Goal: Task Accomplishment & Management: Use online tool/utility

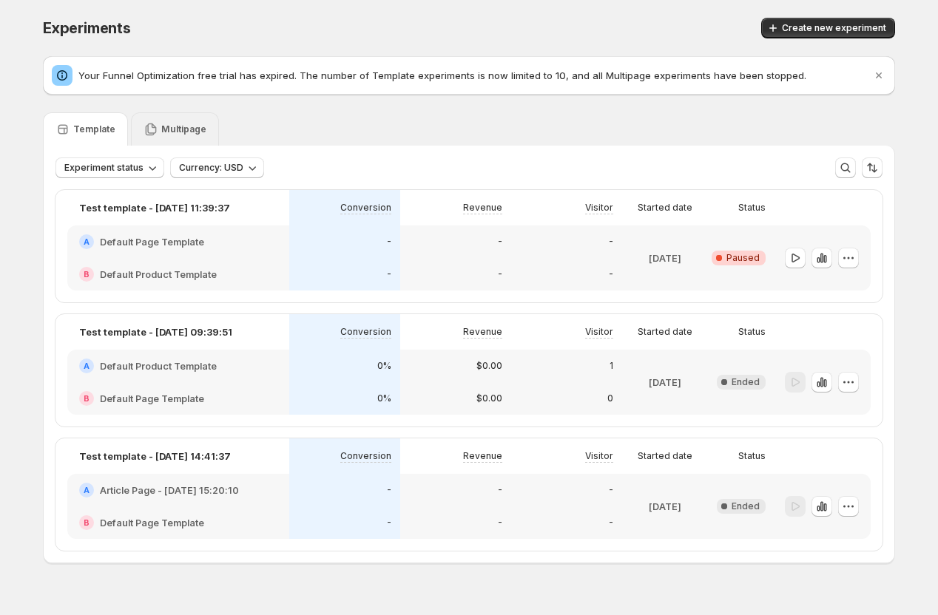
click at [184, 127] on p "Multipage" at bounding box center [183, 130] width 45 height 12
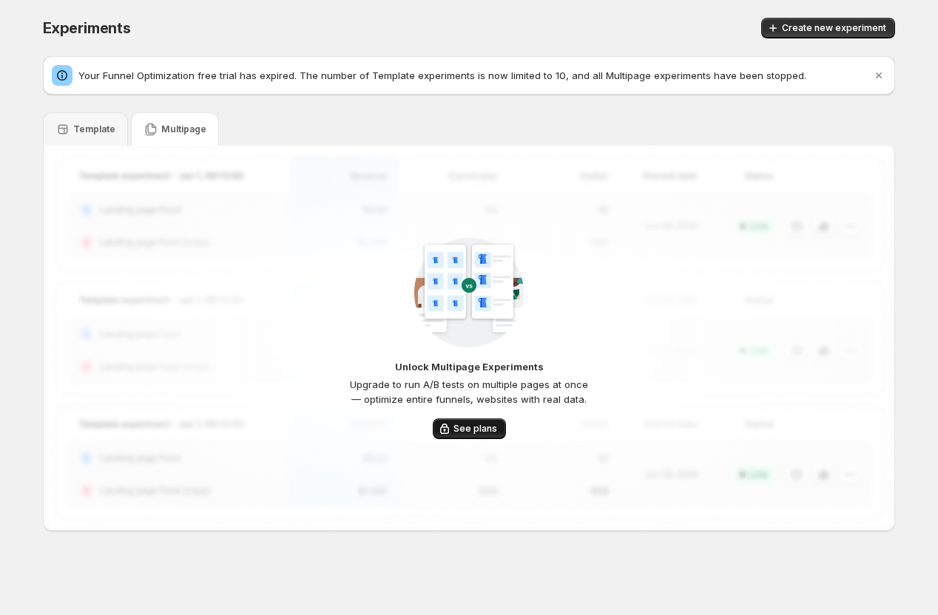
click at [464, 429] on span "See plans" at bounding box center [475, 429] width 44 height 12
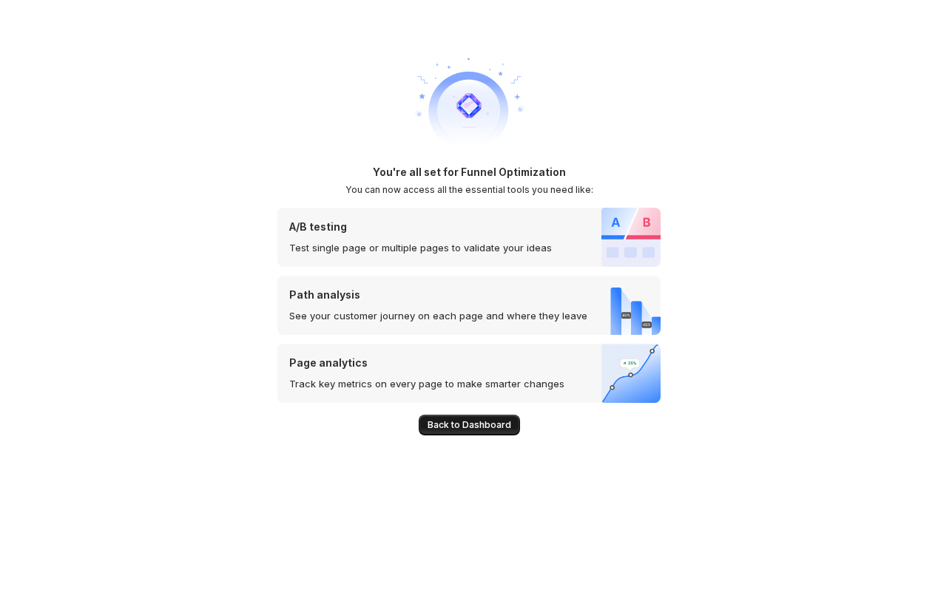
click at [454, 425] on span "Back to Dashboard" at bounding box center [470, 425] width 84 height 12
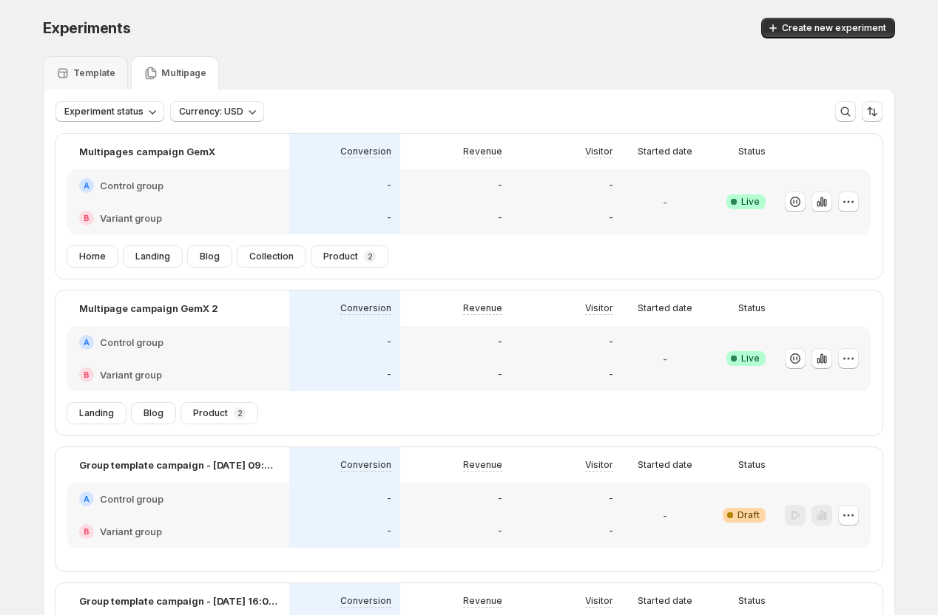
click at [175, 75] on p "Multipage" at bounding box center [183, 73] width 45 height 12
